Goal: Use online tool/utility: Utilize a website feature to perform a specific function

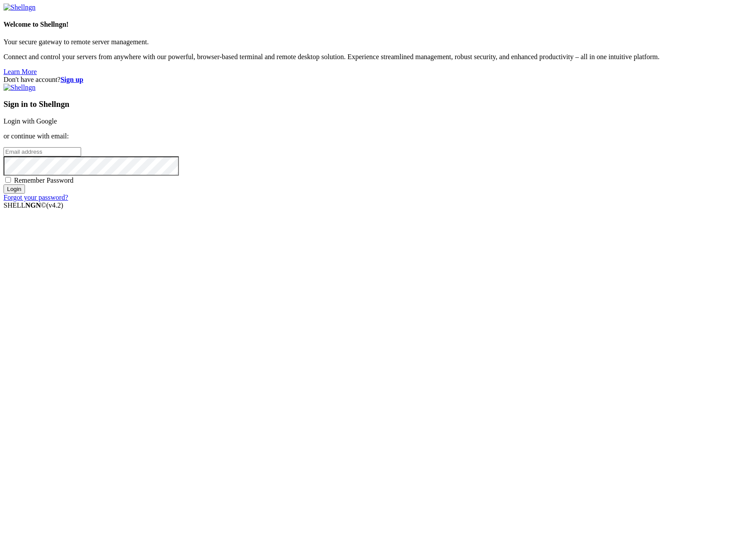
click at [81, 157] on input "email" at bounding box center [43, 151] width 78 height 9
type input "[PERSON_NAME][EMAIL_ADDRESS][DOMAIN_NAME]"
click at [4, 185] on input "Login" at bounding box center [14, 189] width 21 height 9
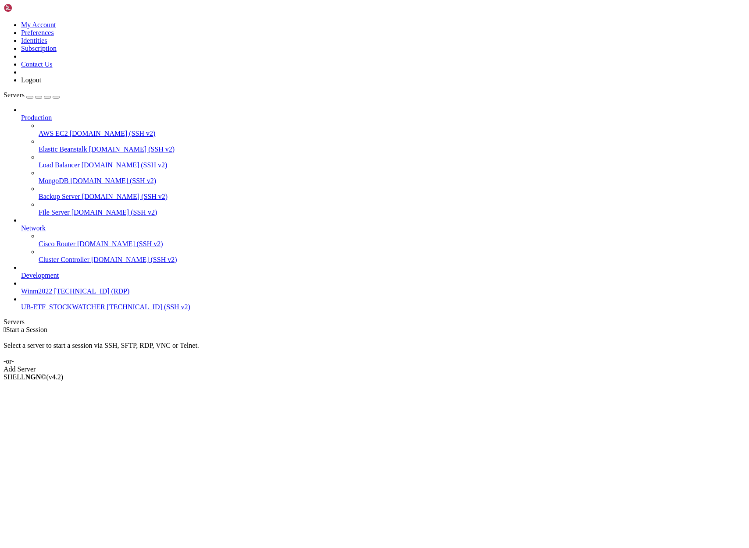
click at [107, 311] on span "[TECHNICAL_ID] (SSH v2)" at bounding box center [148, 306] width 83 height 7
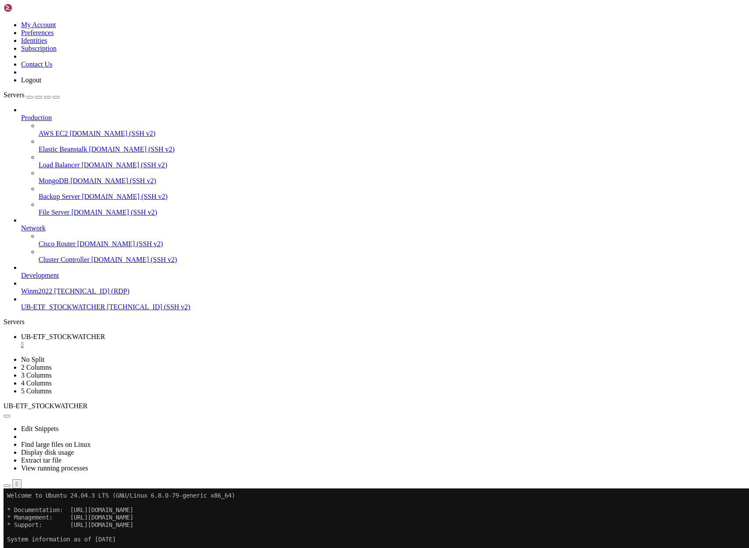
drag, startPoint x: 221, startPoint y: 965, endPoint x: 10, endPoint y: 876, distance: 229.2
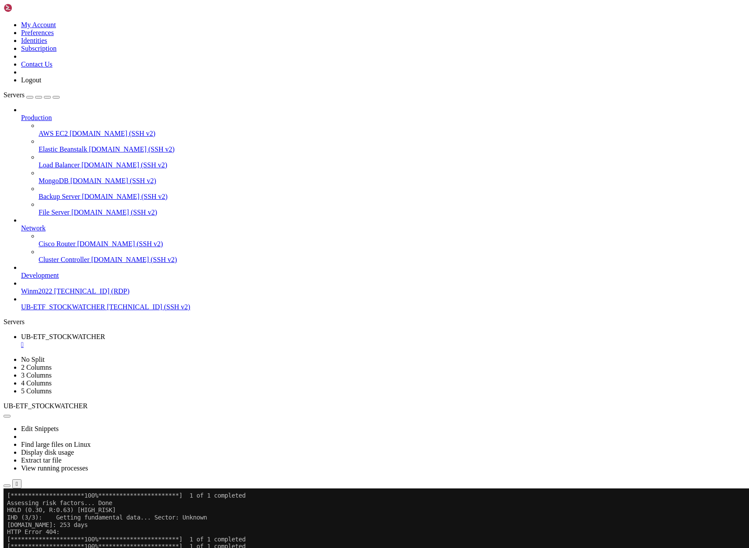
scroll to position [50257, 0]
drag, startPoint x: 7, startPoint y: 626, endPoint x: 86, endPoint y: 675, distance: 93.9
drag, startPoint x: 7, startPoint y: 627, endPoint x: 171, endPoint y: 925, distance: 339.5
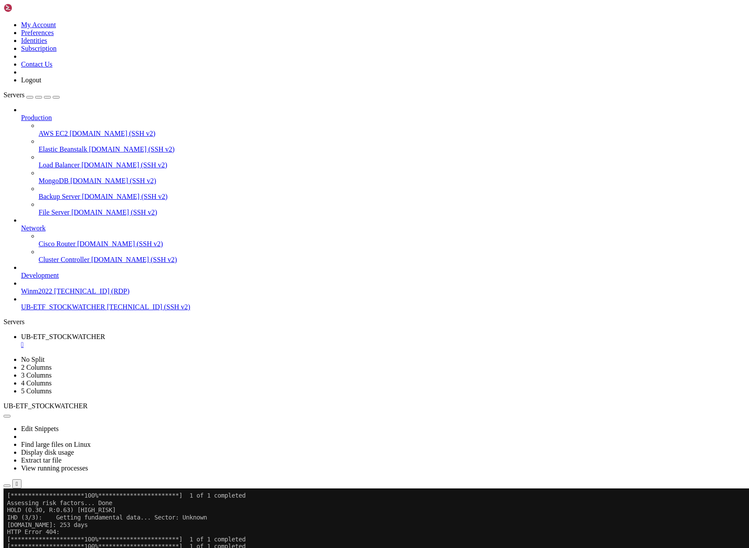
drag, startPoint x: 246, startPoint y: 978, endPoint x: 203, endPoint y: 979, distance: 42.1
